Goal: Check status: Check status

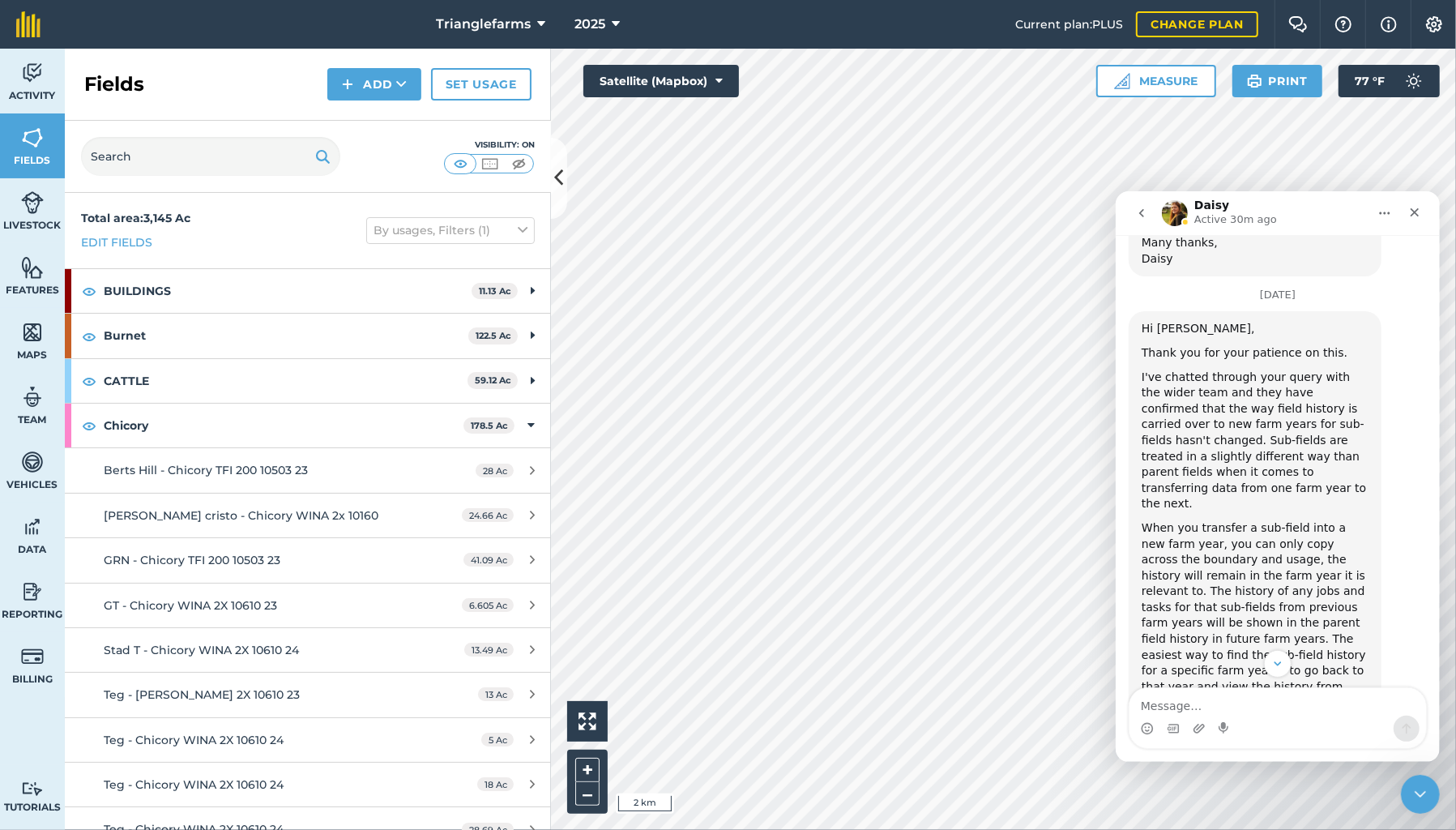
scroll to position [772, 0]
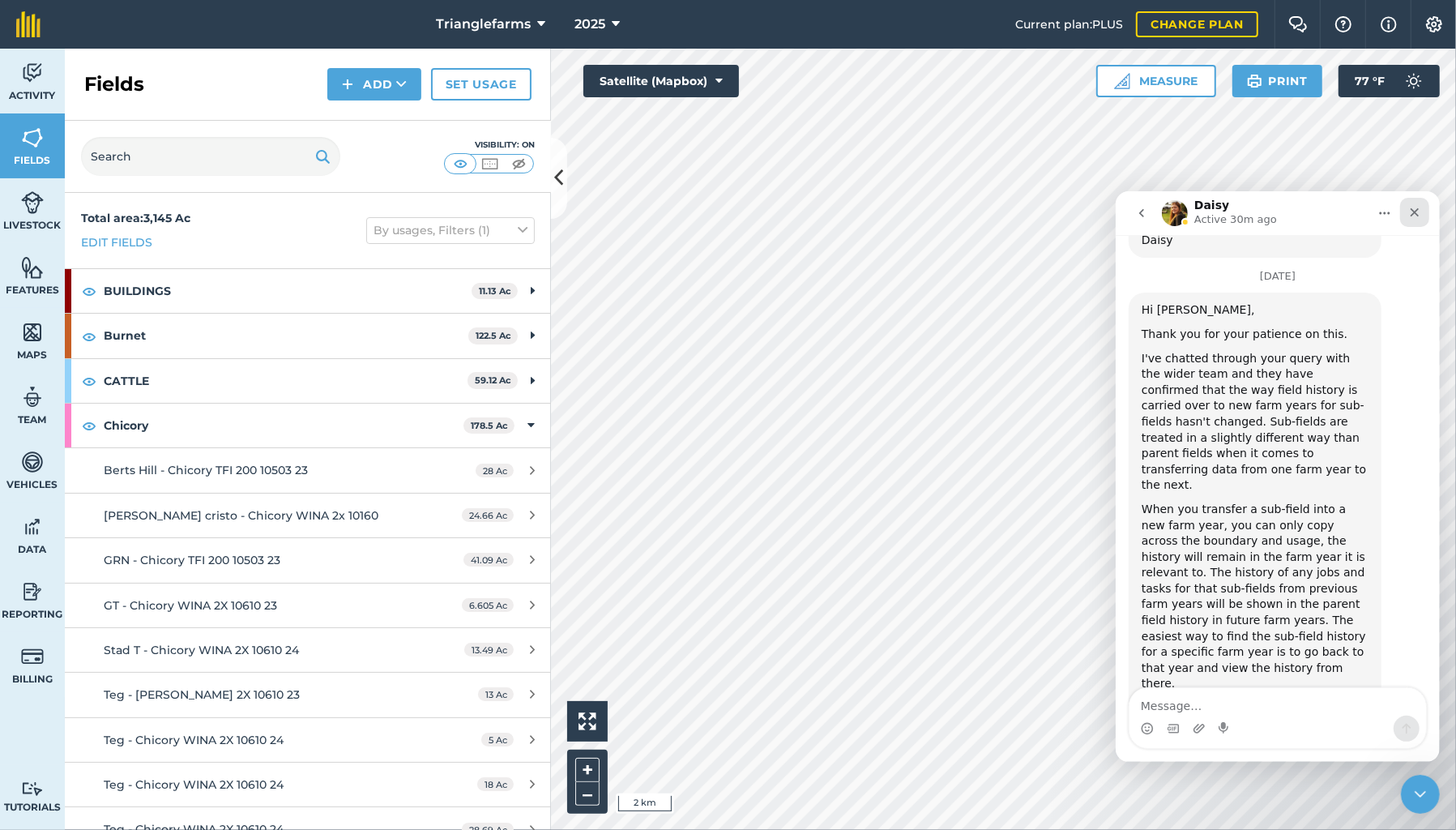
click at [1410, 216] on icon "Close" at bounding box center [1414, 211] width 13 height 13
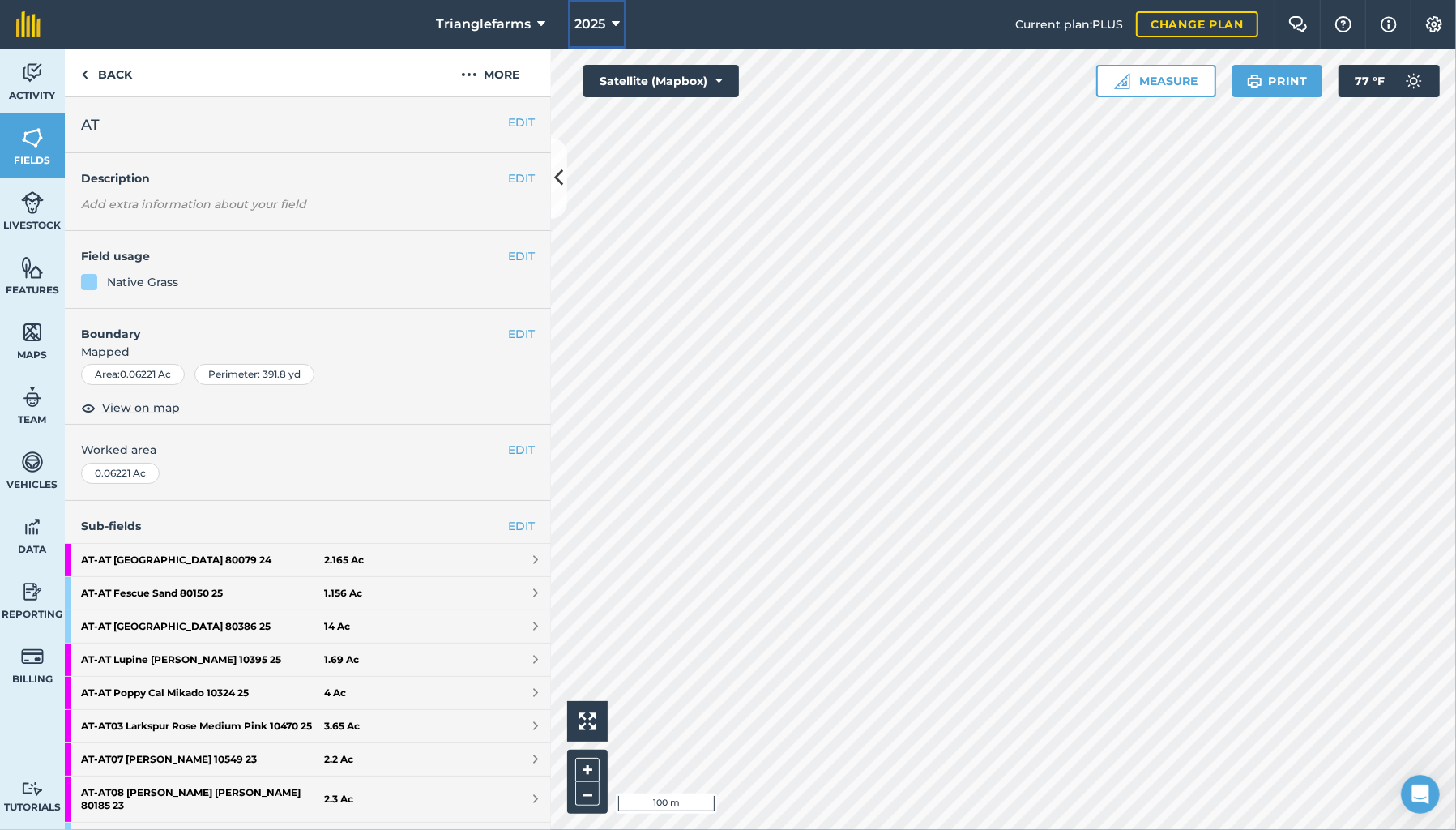
click at [594, 21] on span "2025" at bounding box center [590, 24] width 31 height 20
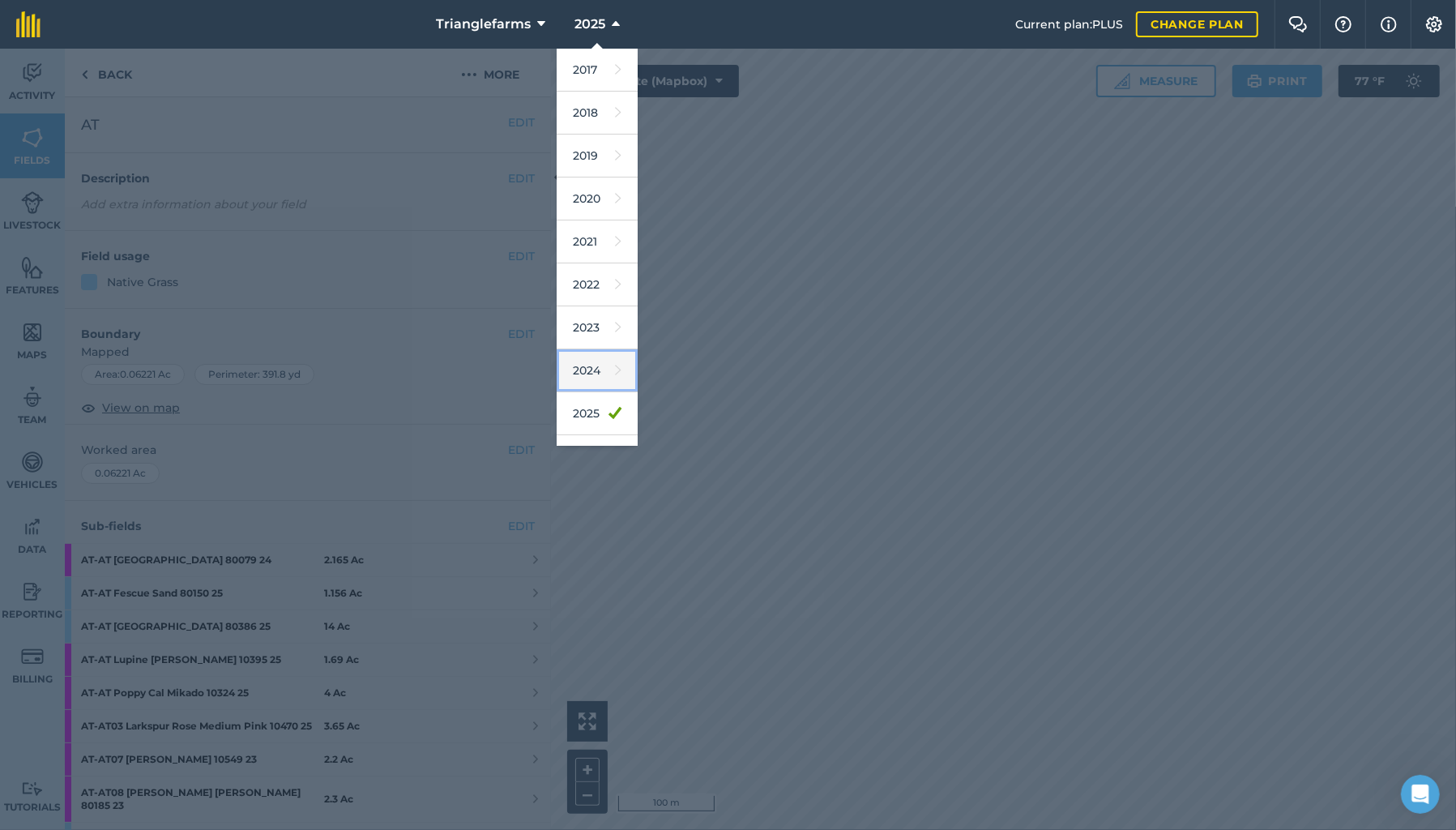
click at [594, 372] on link "2024" at bounding box center [597, 371] width 81 height 43
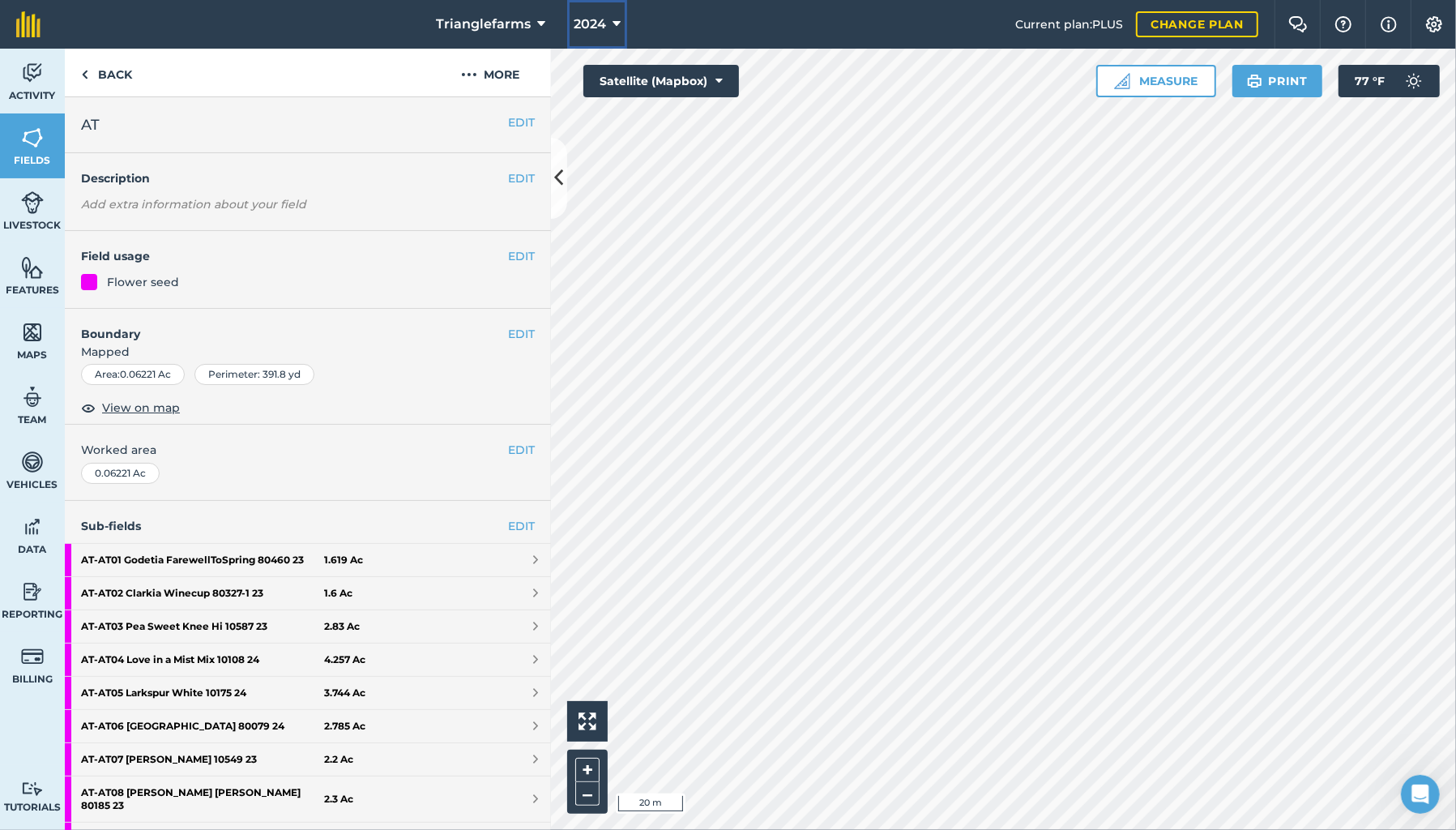
click at [614, 28] on icon at bounding box center [617, 24] width 8 height 20
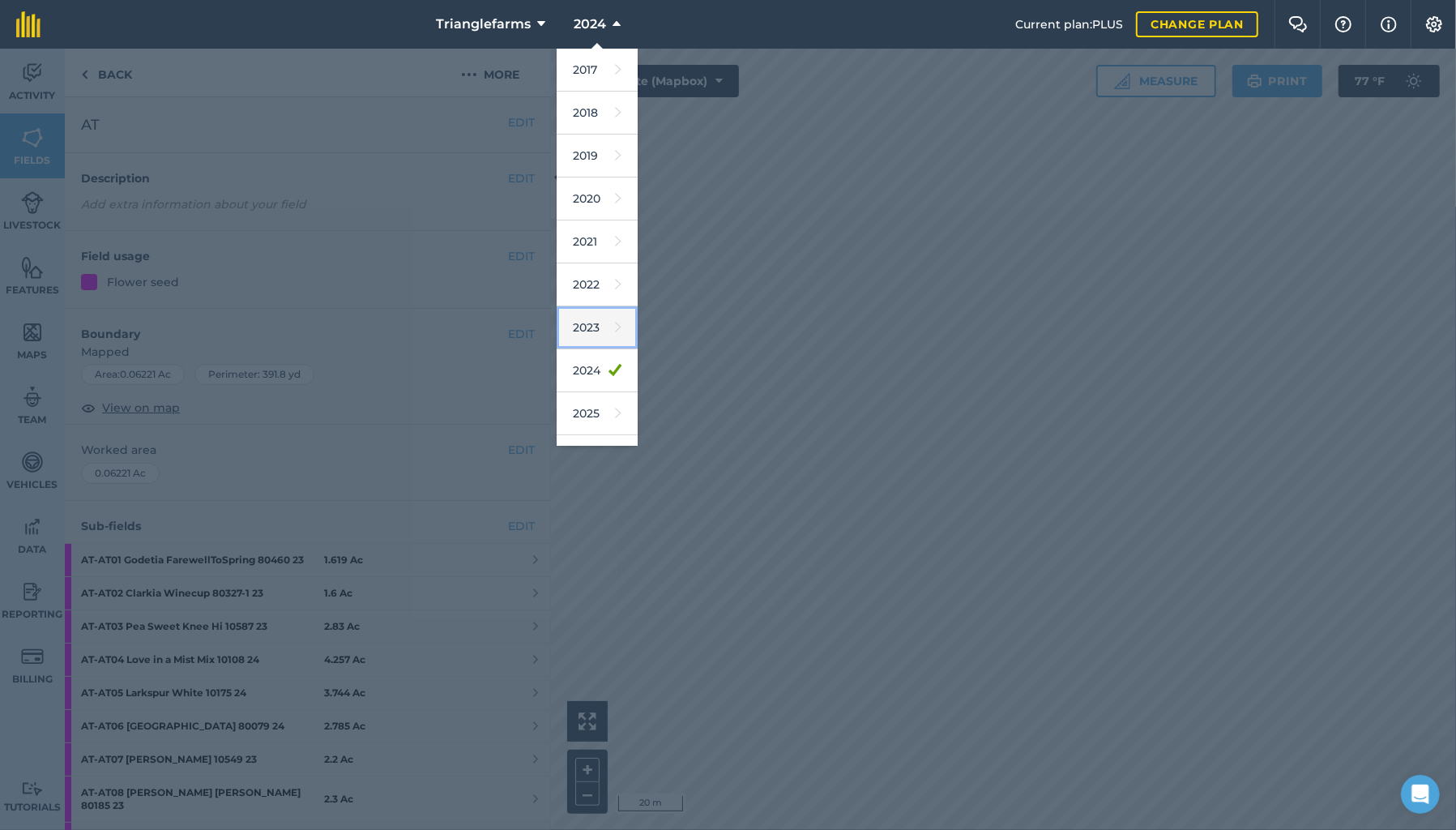
click at [578, 312] on link "2023" at bounding box center [597, 328] width 81 height 43
